Goal: Register for event/course

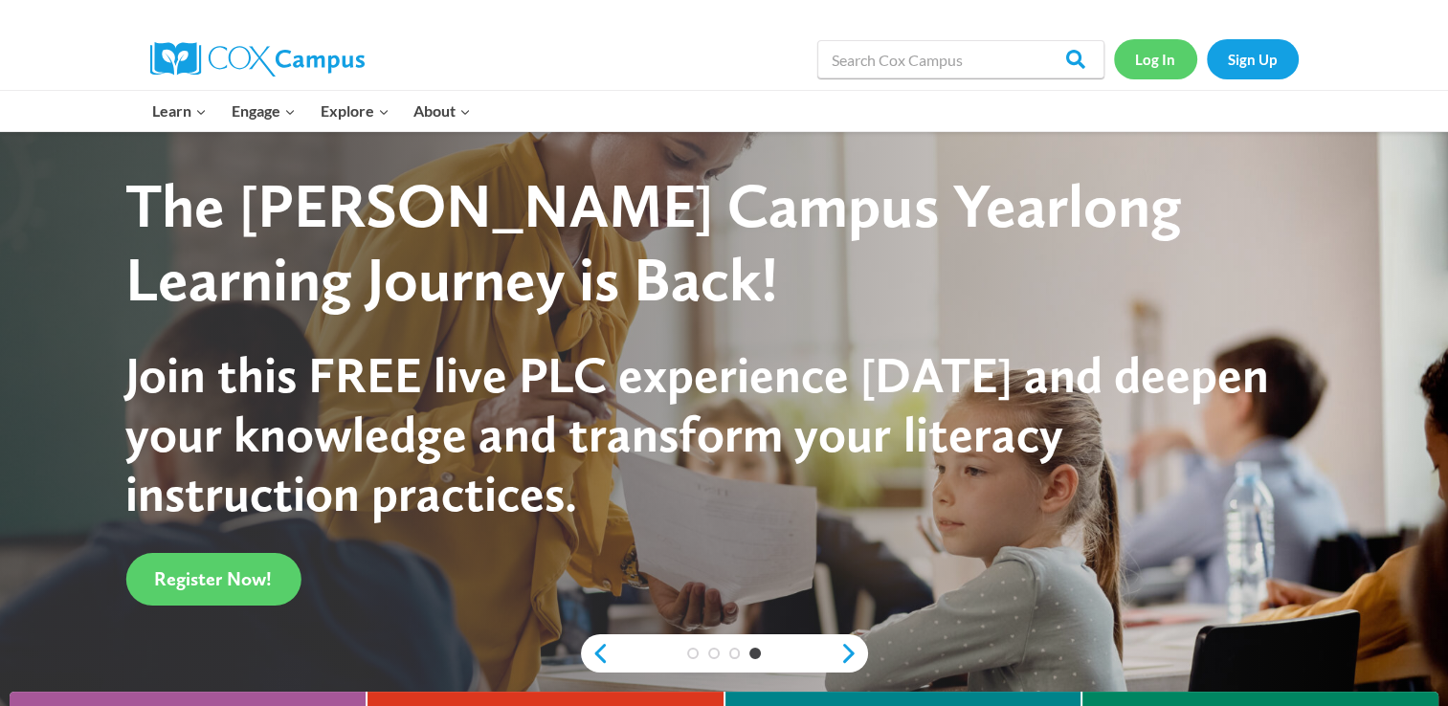
click at [1125, 60] on link "Log In" at bounding box center [1155, 58] width 83 height 39
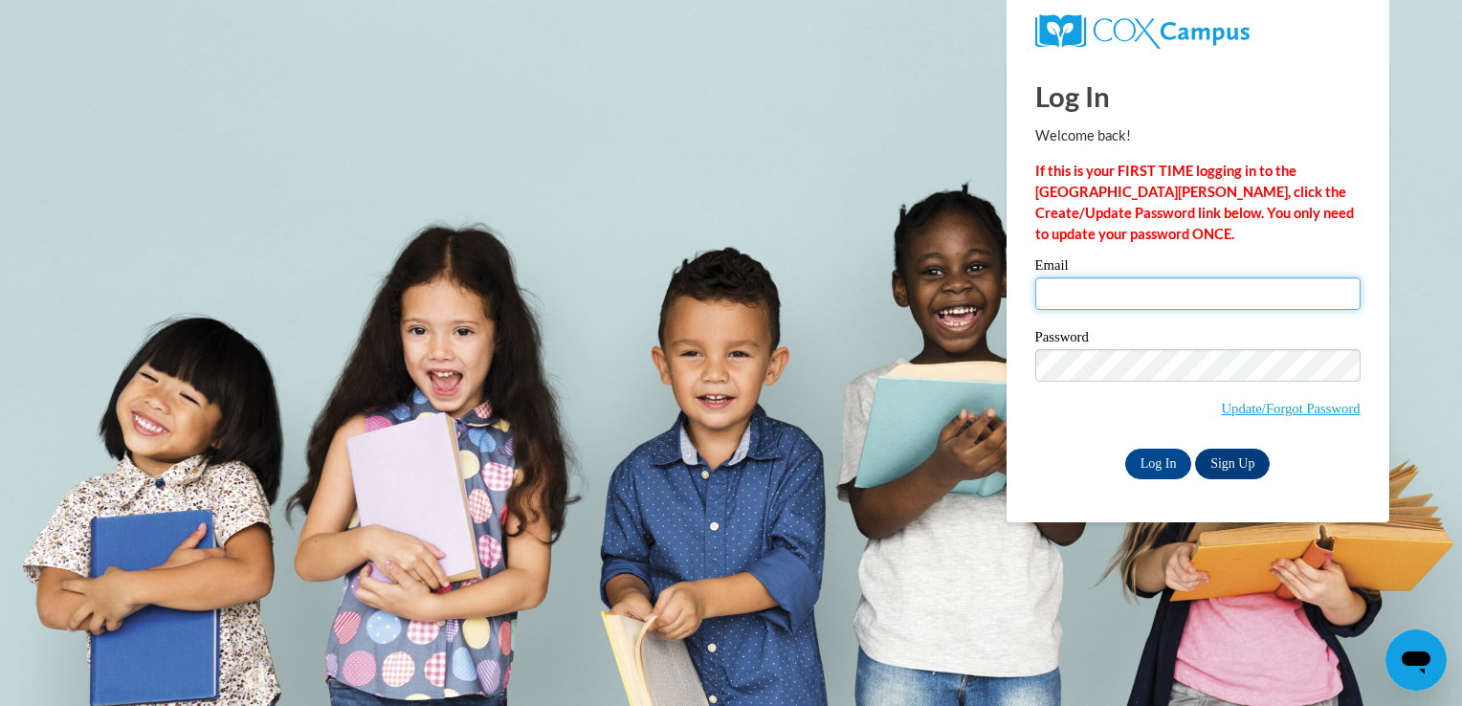
type input "westerbekem@uwplatt.edu"
click at [1160, 481] on div "Log In Welcome back! If this is your FIRST TIME logging in to the NEW Cox Campu…" at bounding box center [1198, 289] width 412 height 465
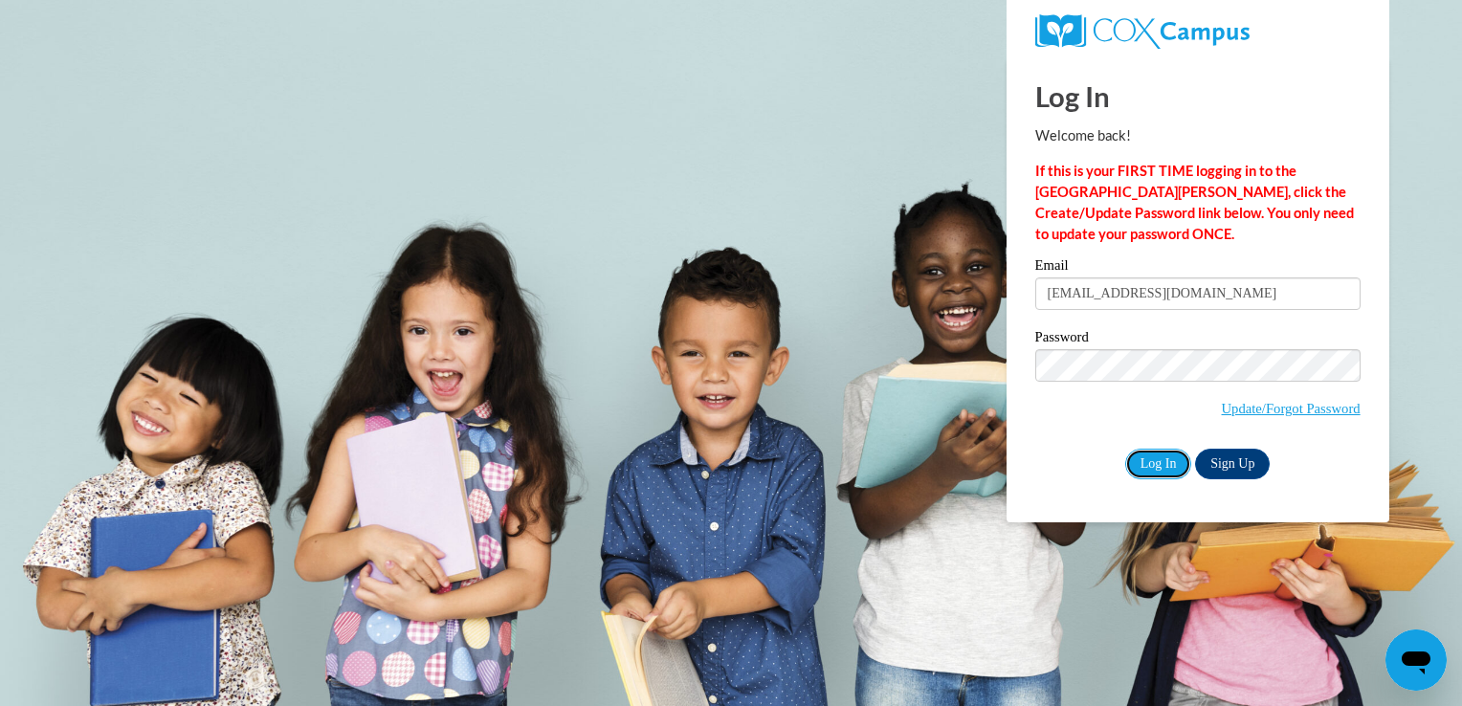
click at [1170, 469] on input "Log In" at bounding box center [1158, 464] width 67 height 31
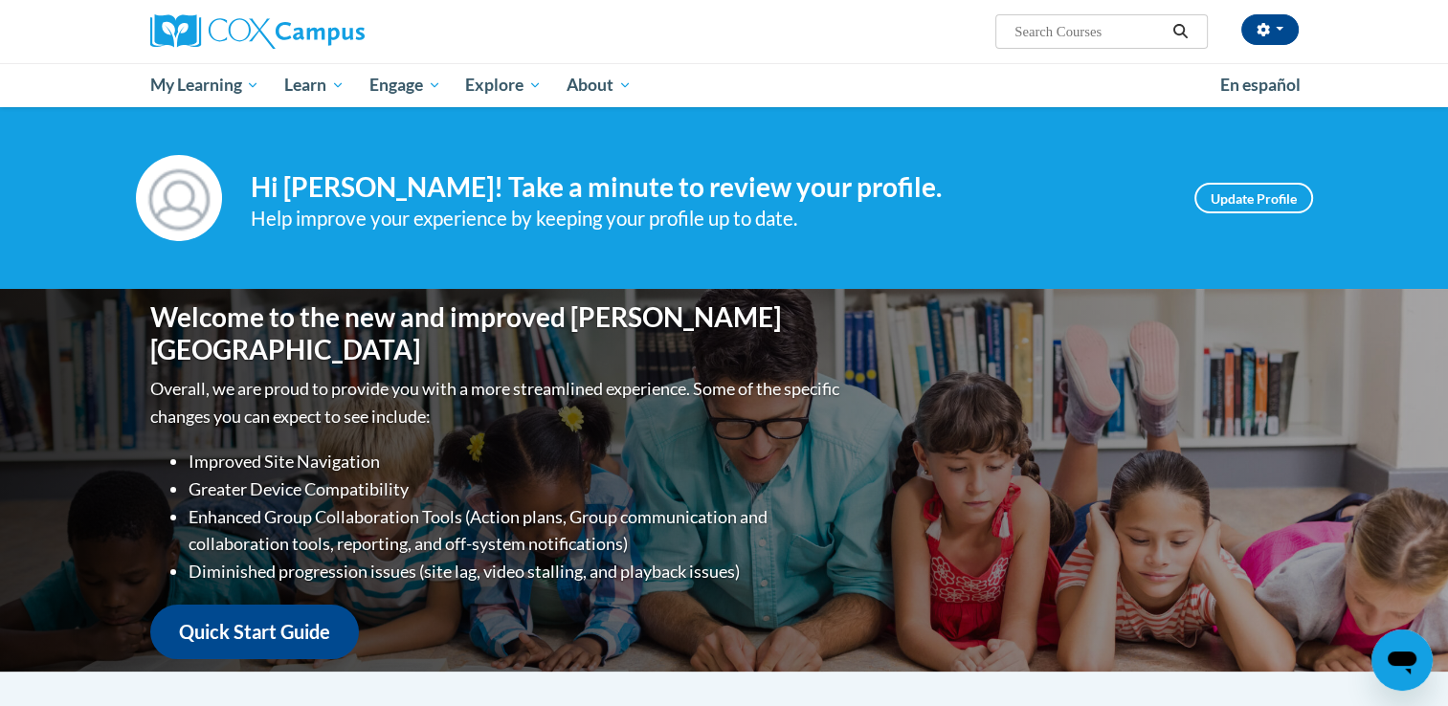
click at [938, 246] on div "Your profile Hi Meryl Westerbeke! Take a minute to review your profile. Help im…" at bounding box center [724, 198] width 1448 height 182
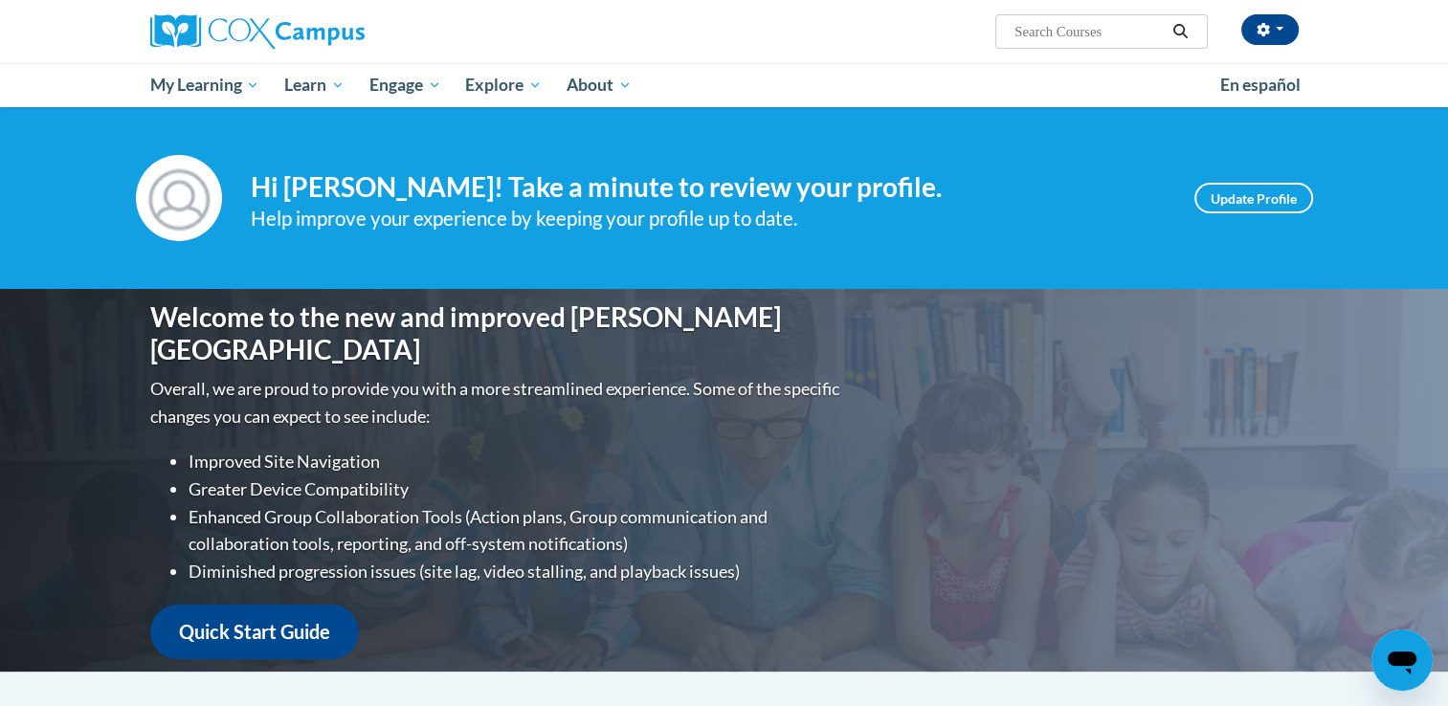
drag, startPoint x: 938, startPoint y: 246, endPoint x: 873, endPoint y: 229, distance: 67.3
click at [873, 229] on div "Help improve your experience by keeping your profile up to date." at bounding box center [708, 219] width 915 height 32
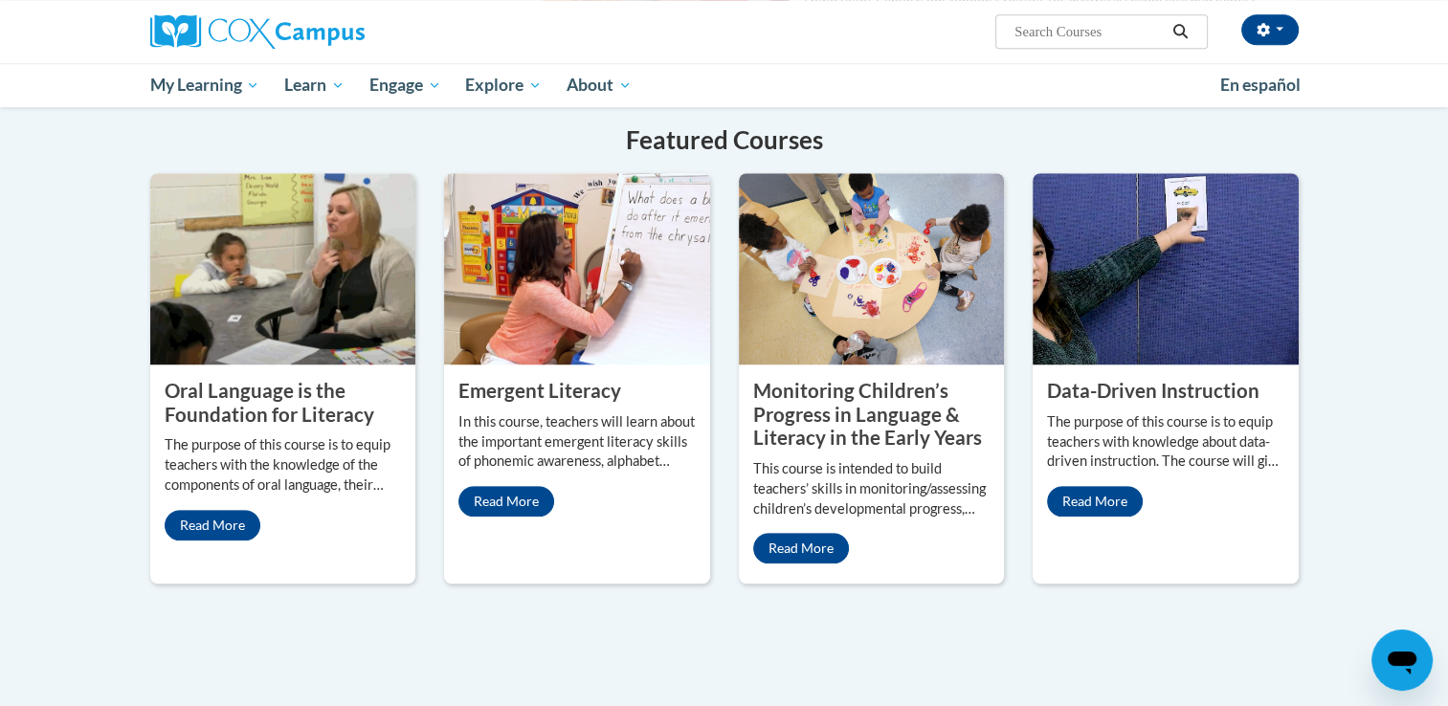
scroll to position [1500, 0]
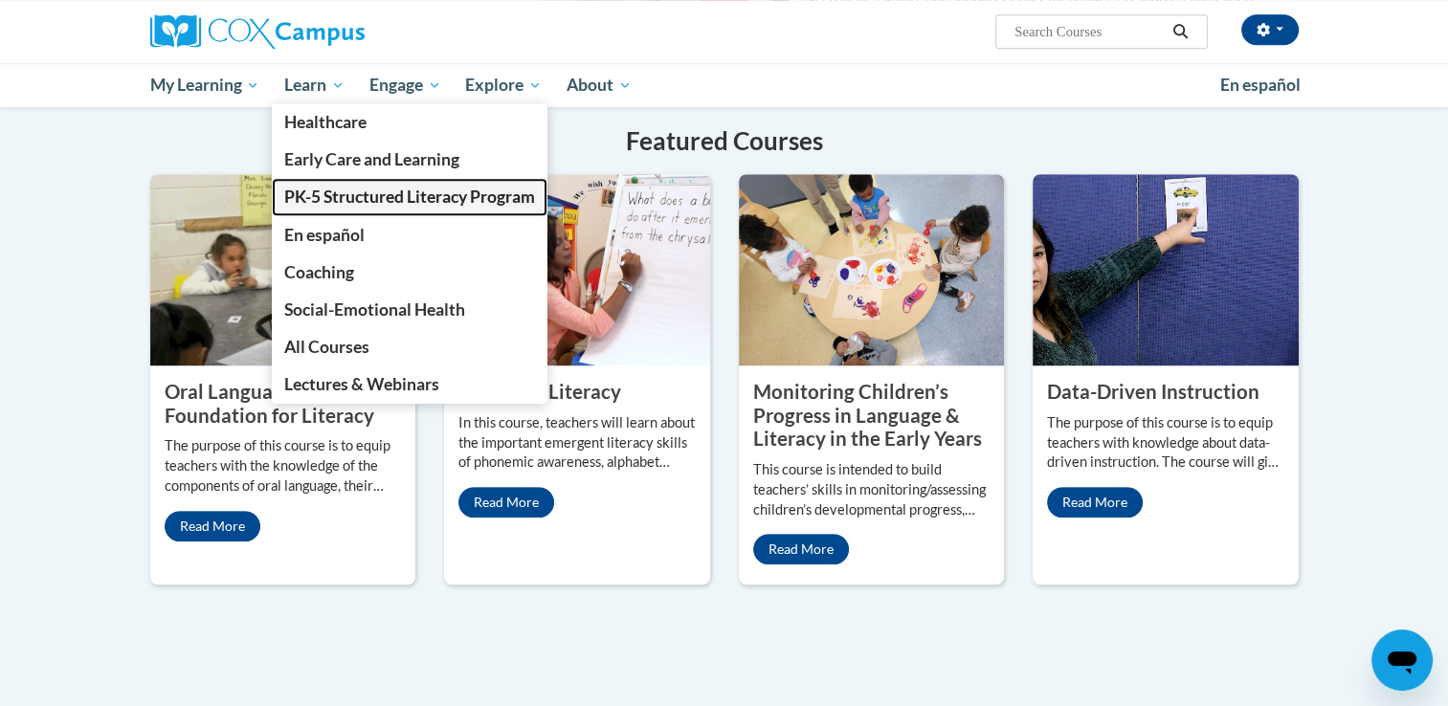
click at [315, 189] on span "PK-5 Structured Literacy Program" at bounding box center [409, 197] width 251 height 20
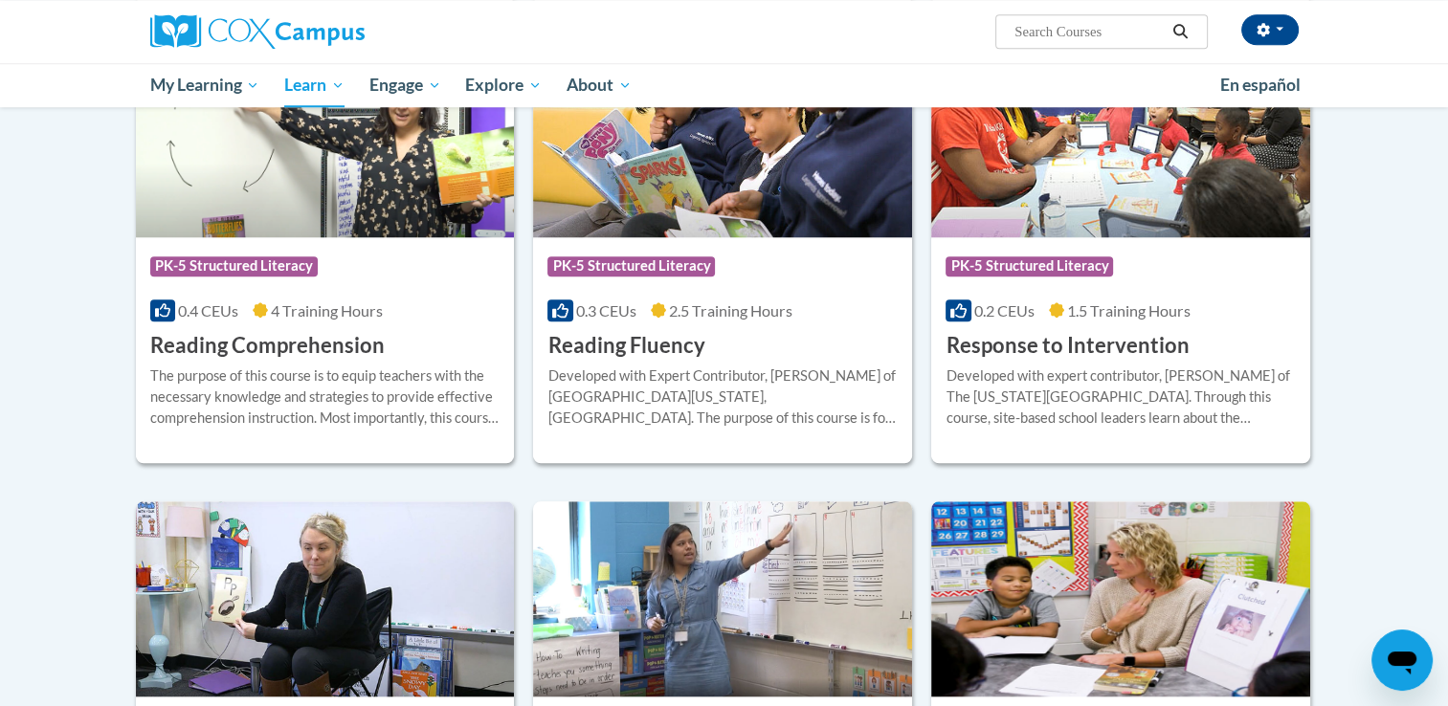
scroll to position [1677, 0]
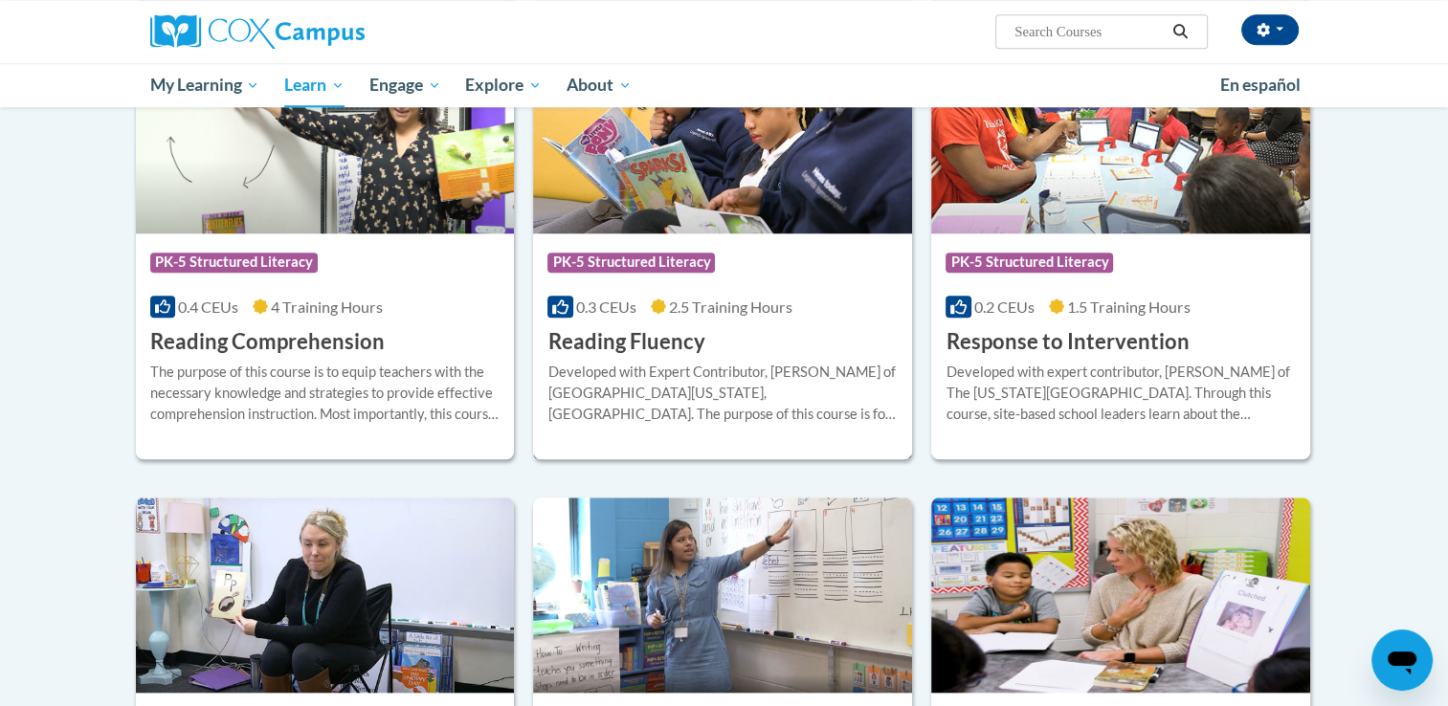
click at [716, 390] on div "Developed with Expert Contributor, Dr. [PERSON_NAME] of [GEOGRAPHIC_DATA][US_ST…" at bounding box center [722, 393] width 350 height 63
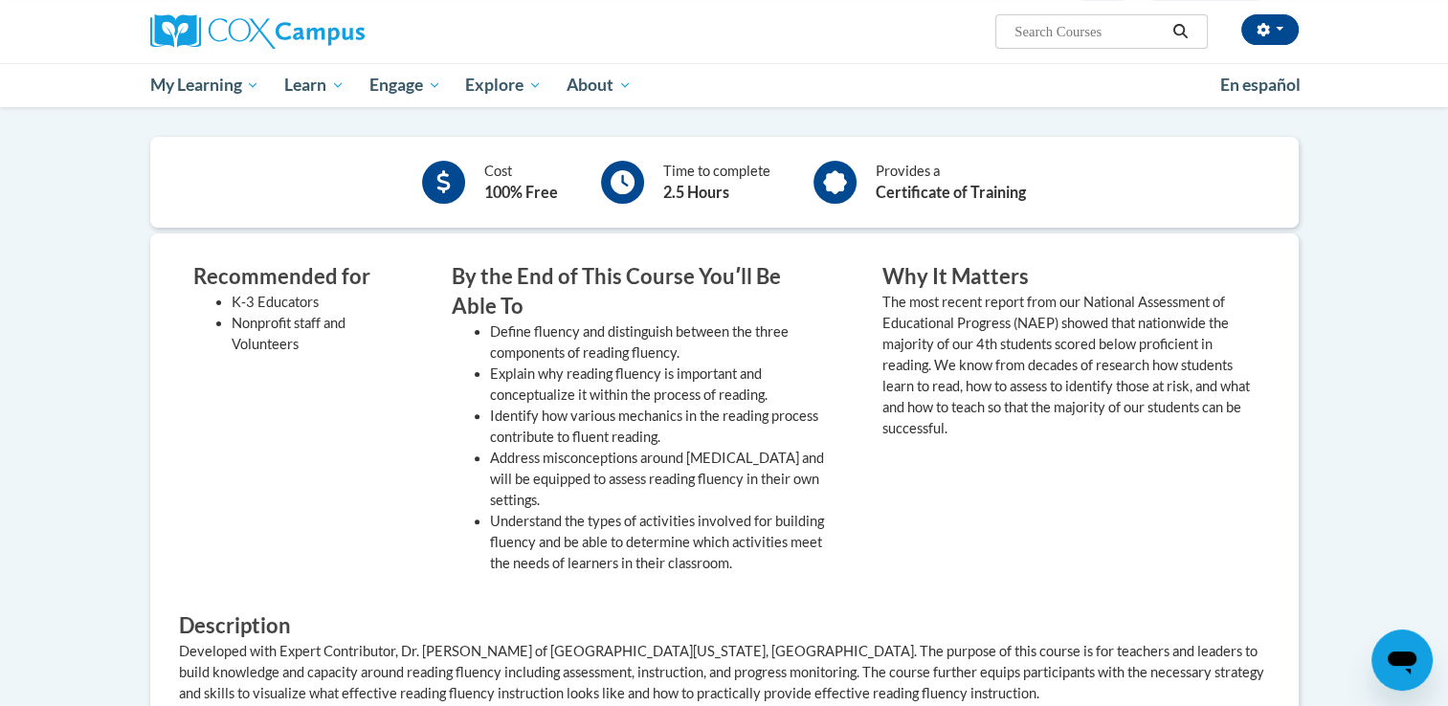
scroll to position [298, 0]
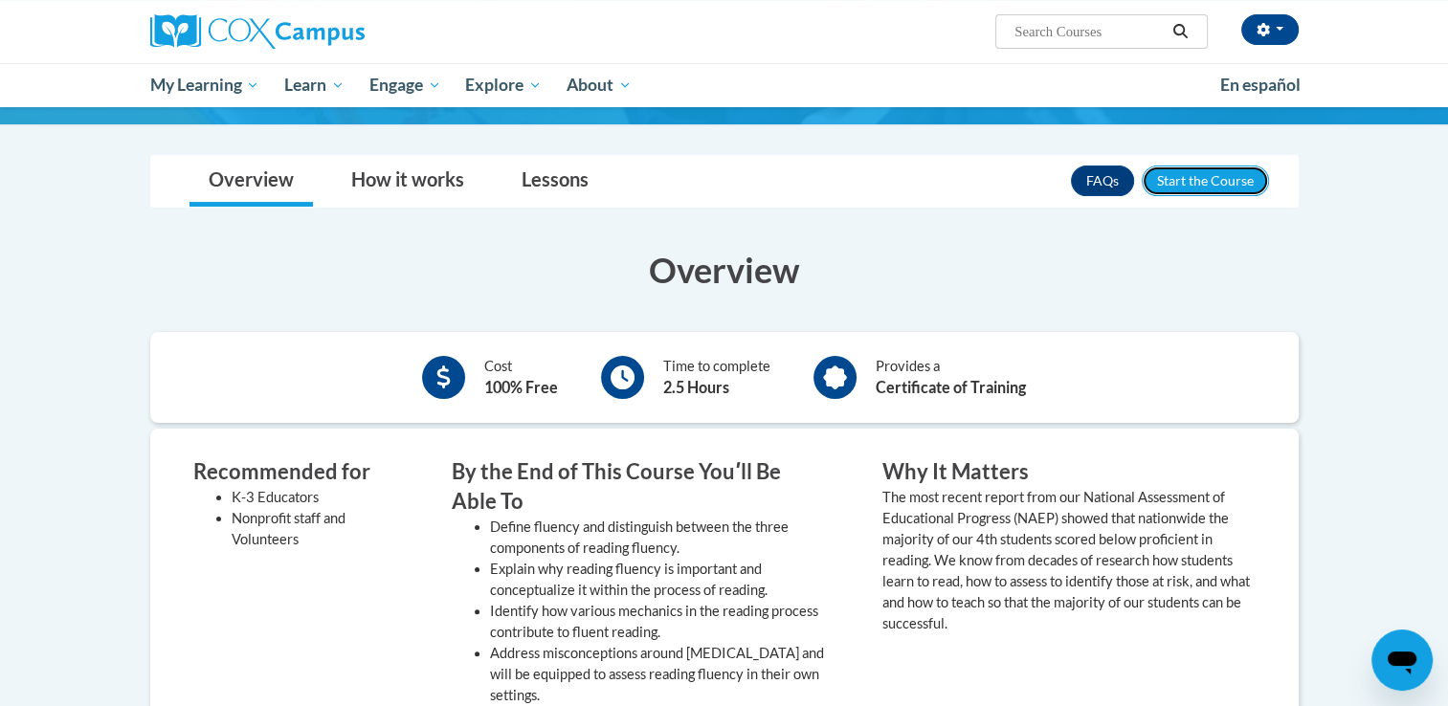
click at [1235, 166] on button "Enroll" at bounding box center [1205, 181] width 127 height 31
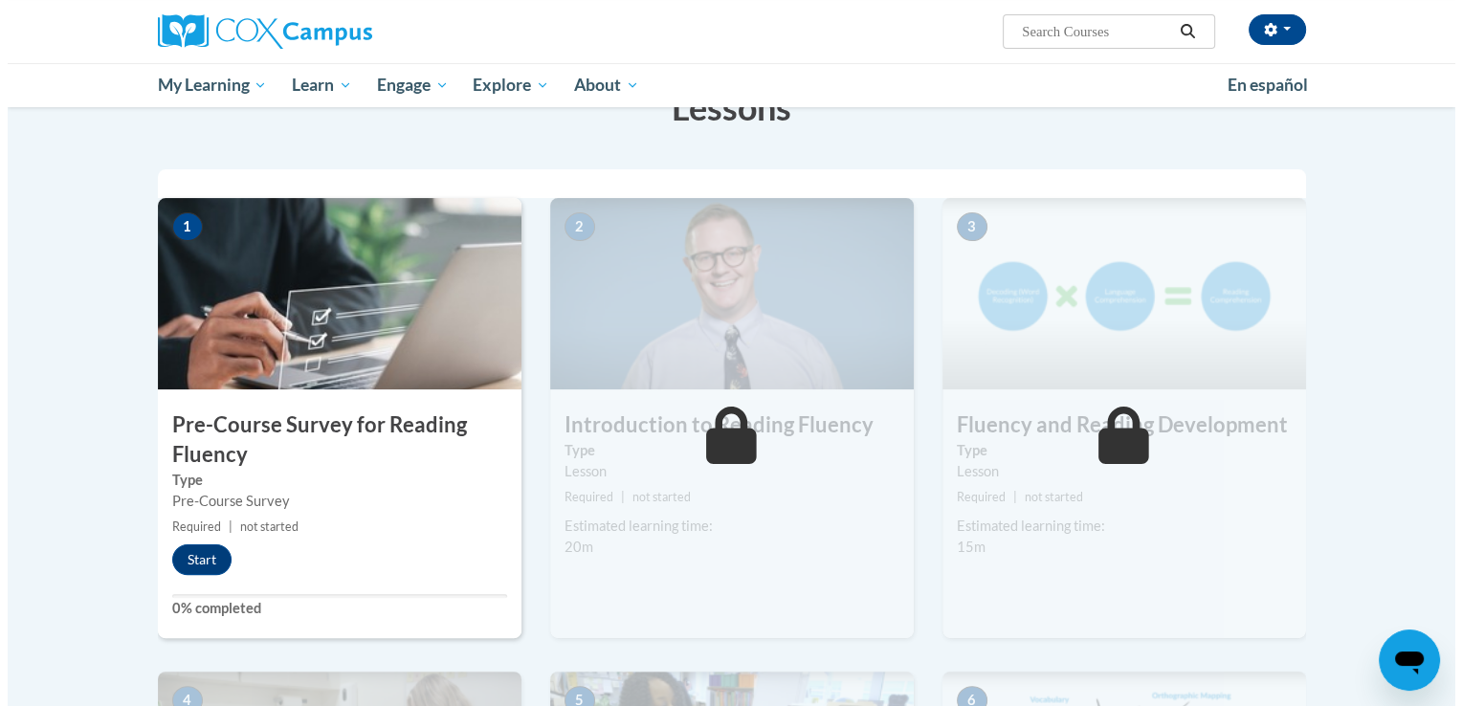
scroll to position [333, 0]
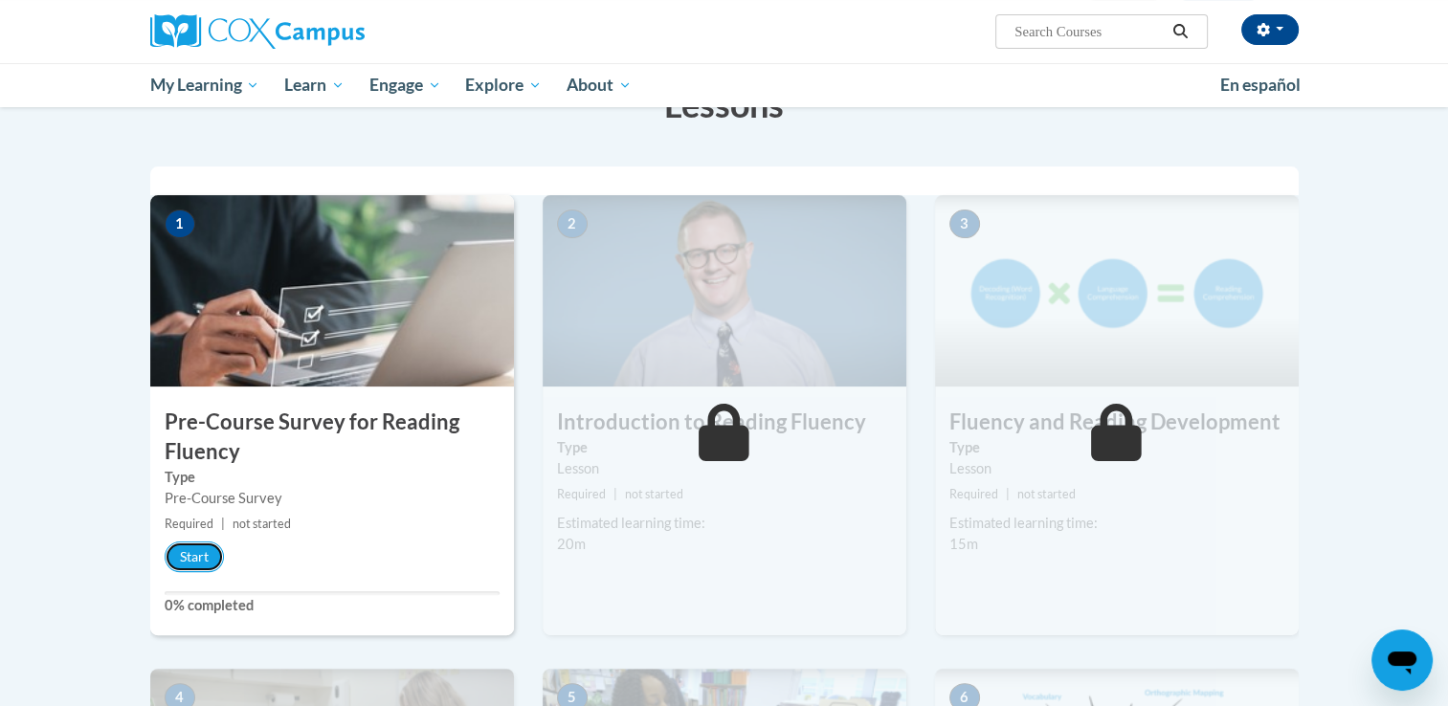
click at [187, 549] on button "Start" at bounding box center [194, 557] width 59 height 31
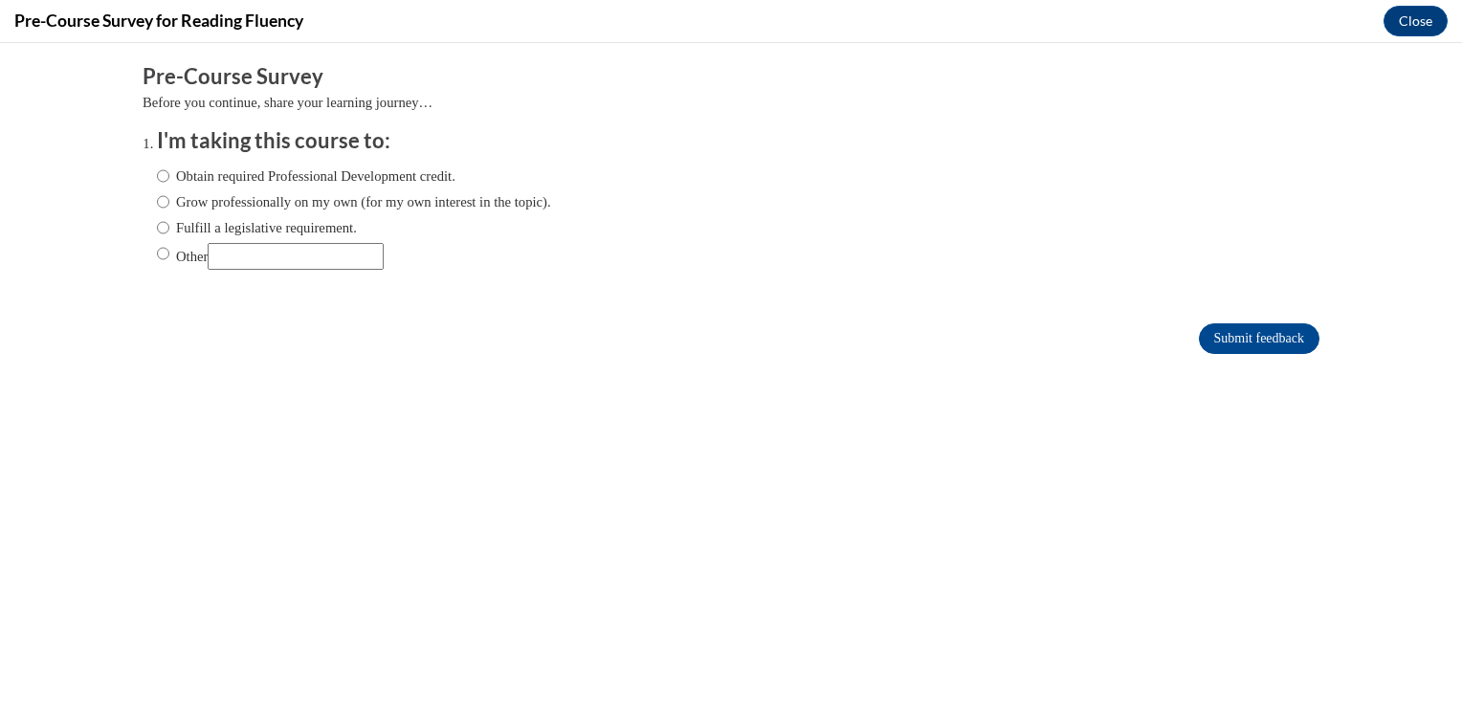
scroll to position [0, 0]
click at [277, 177] on label "Obtain required Professional Development credit." at bounding box center [306, 176] width 299 height 21
click at [169, 177] on input "Obtain required Professional Development credit." at bounding box center [163, 176] width 12 height 21
radio input "true"
click at [1252, 345] on input "Submit feedback" at bounding box center [1259, 338] width 121 height 31
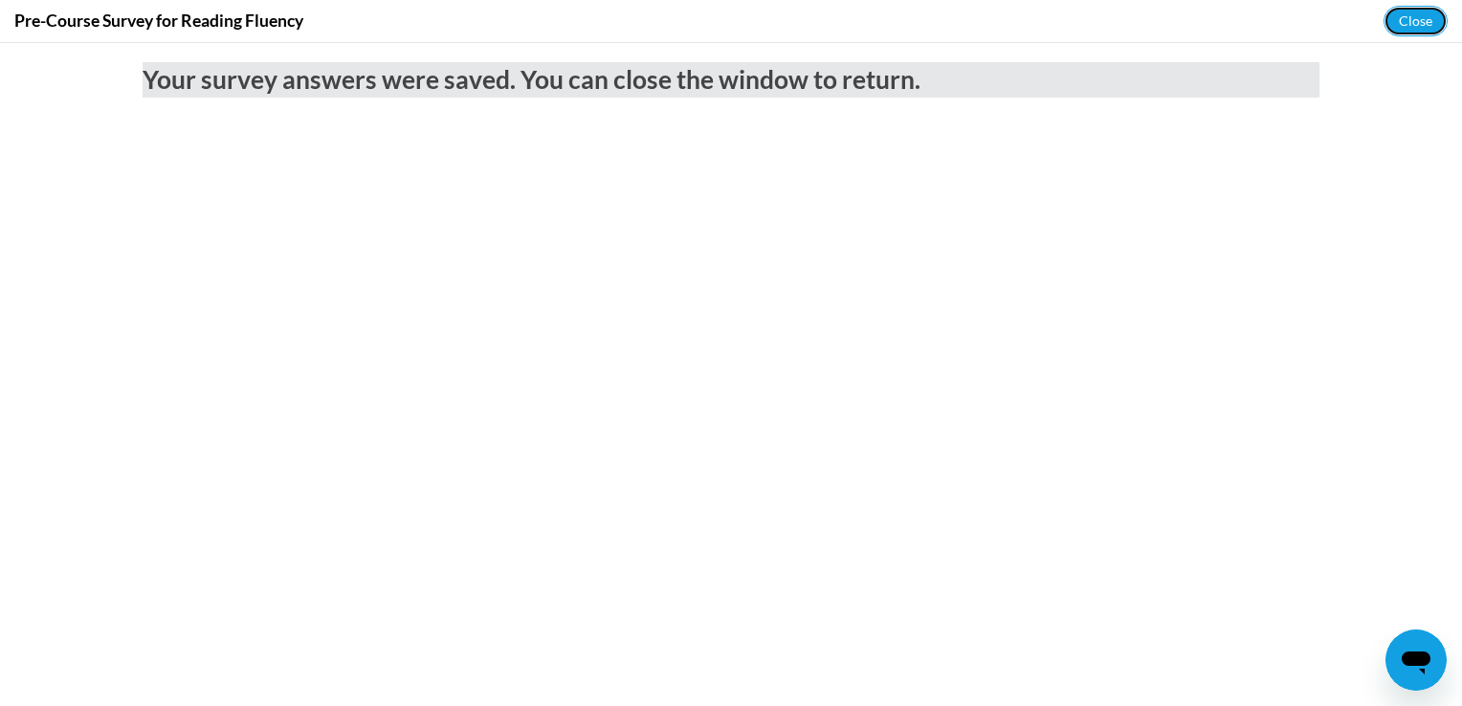
click at [1407, 22] on button "Close" at bounding box center [1416, 21] width 64 height 31
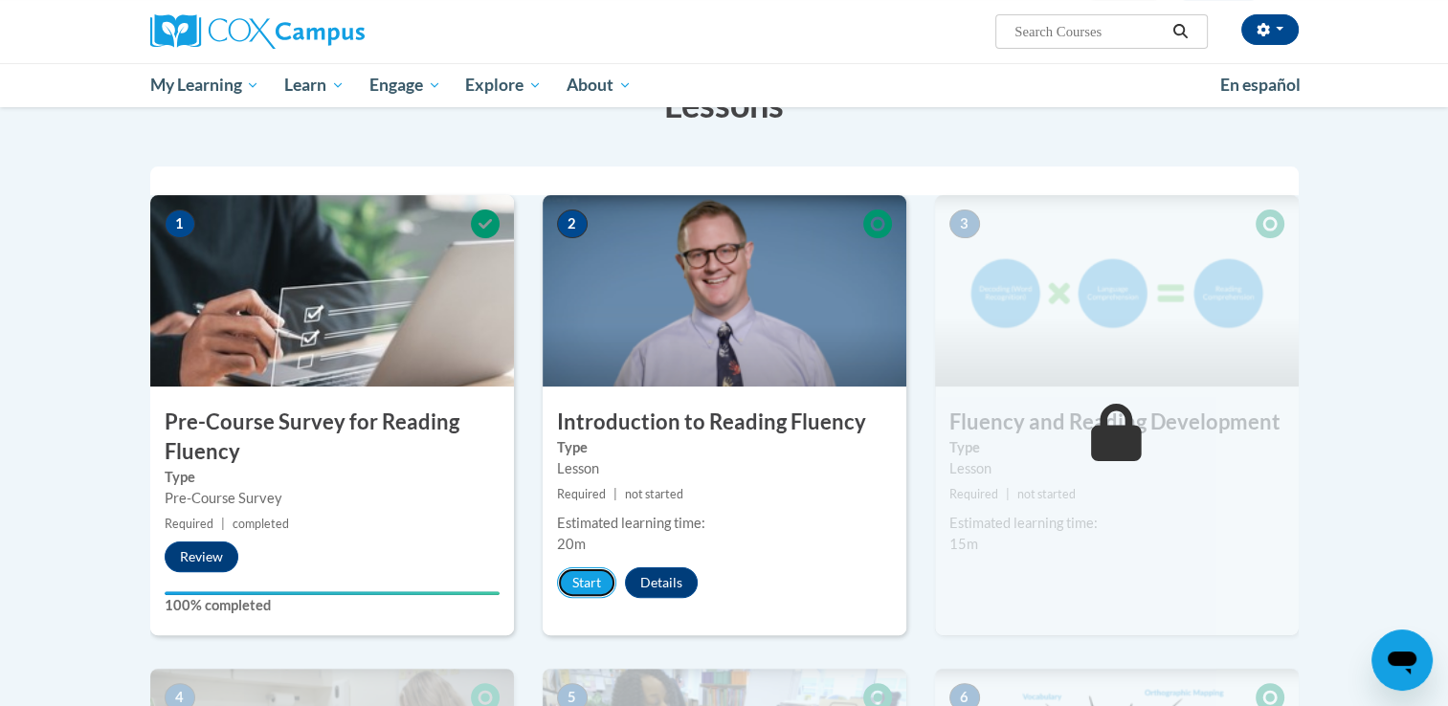
click at [599, 592] on button "Start" at bounding box center [586, 583] width 59 height 31
